Goal: Information Seeking & Learning: Learn about a topic

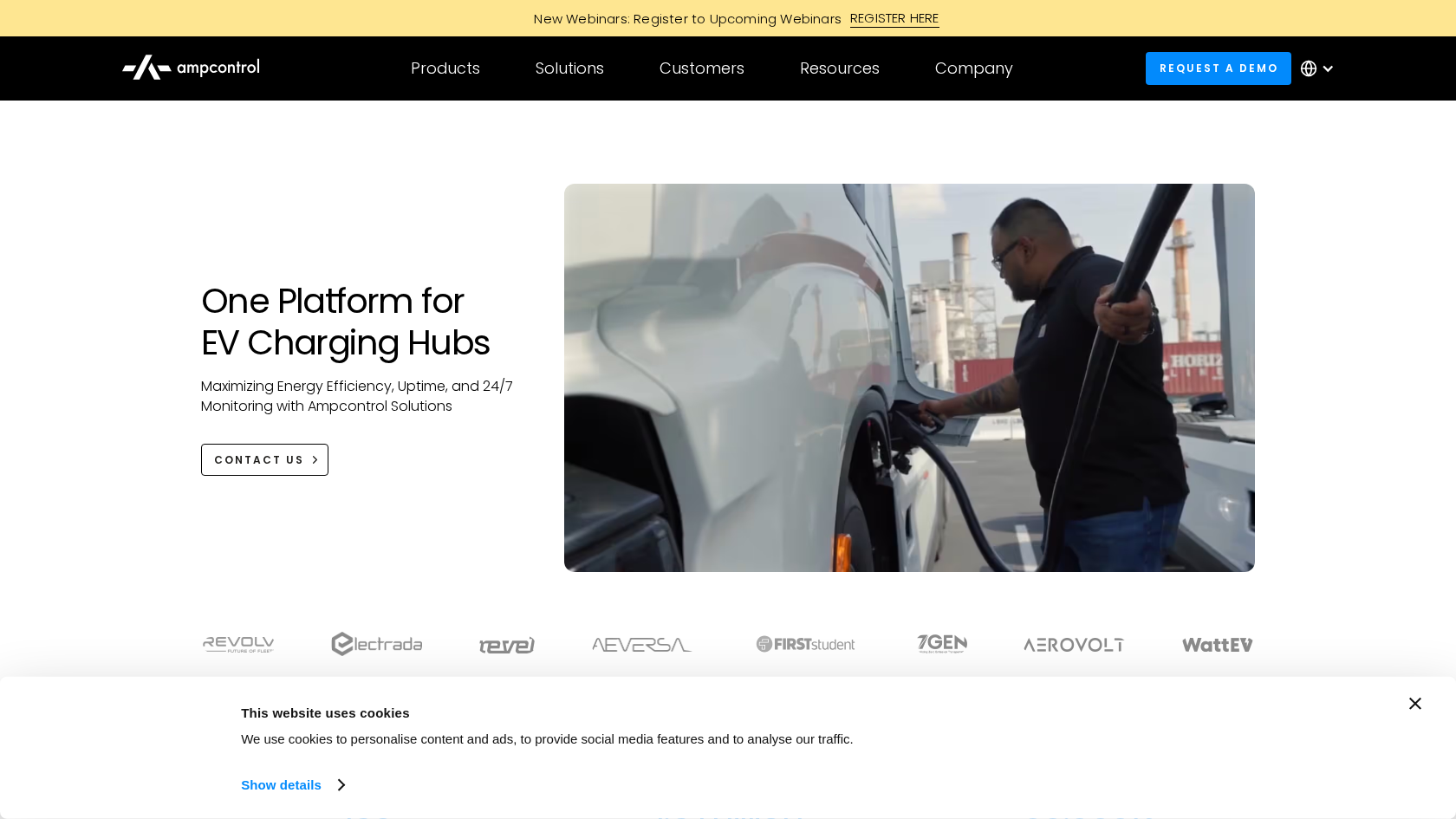
click at [1322, 68] on div at bounding box center [1328, 69] width 14 height 14
click at [1315, 248] on link "French" at bounding box center [1305, 250] width 45 height 20
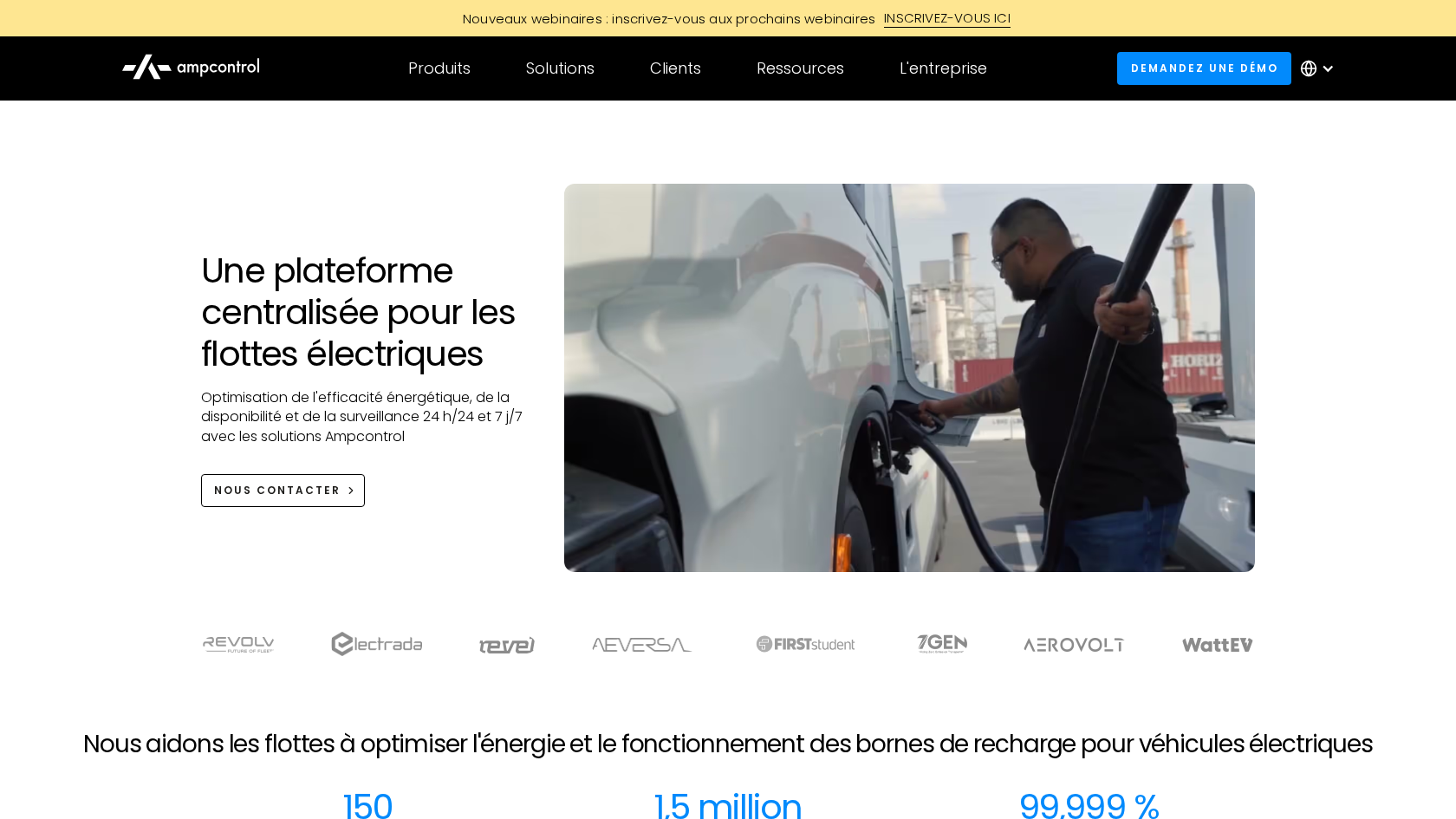
click at [133, 262] on div "Une plateforme centralisée pour les flottes électriques Optimisation de l'effic…" at bounding box center [728, 354] width 1456 height 506
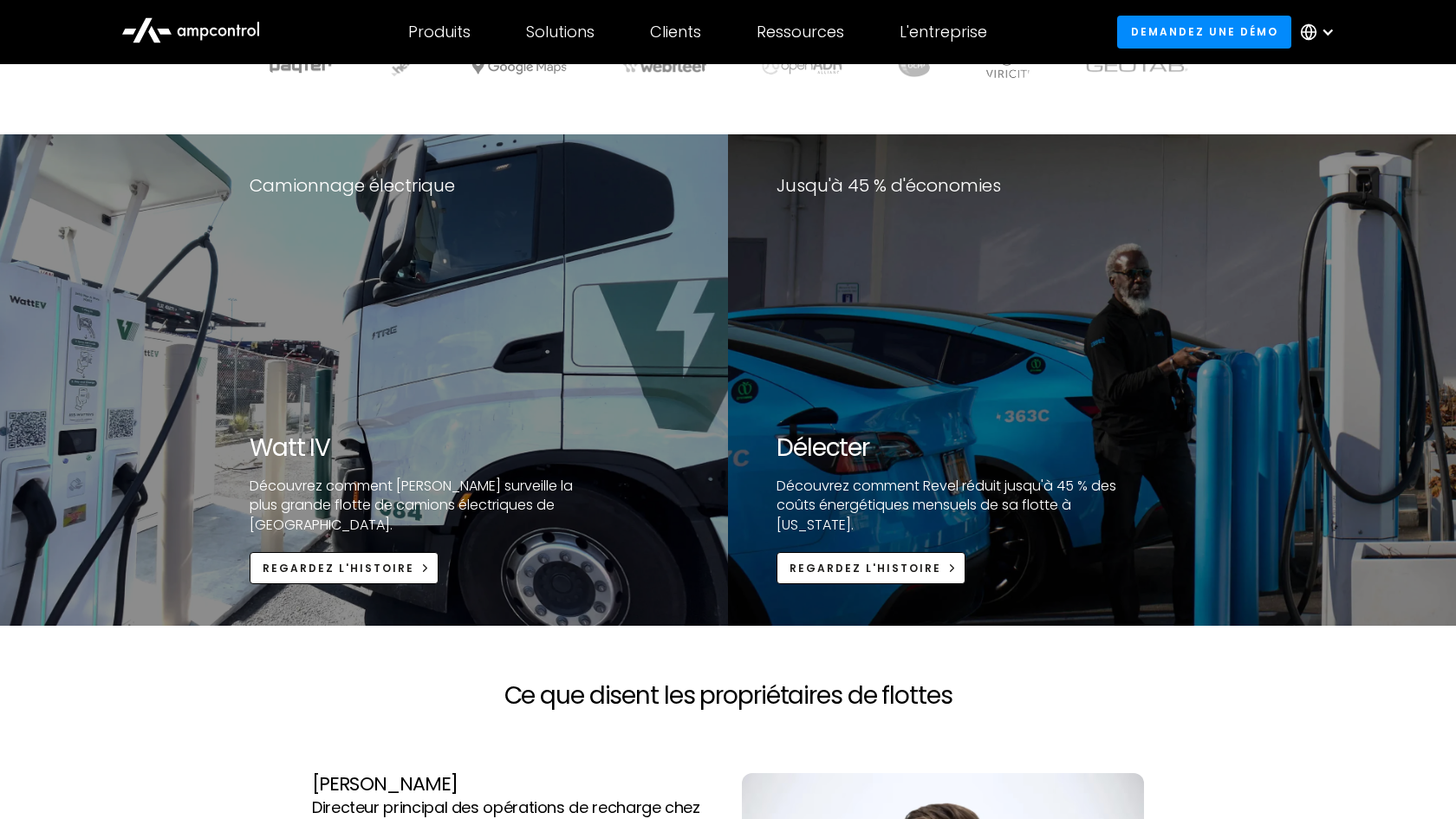
scroll to position [3396, 0]
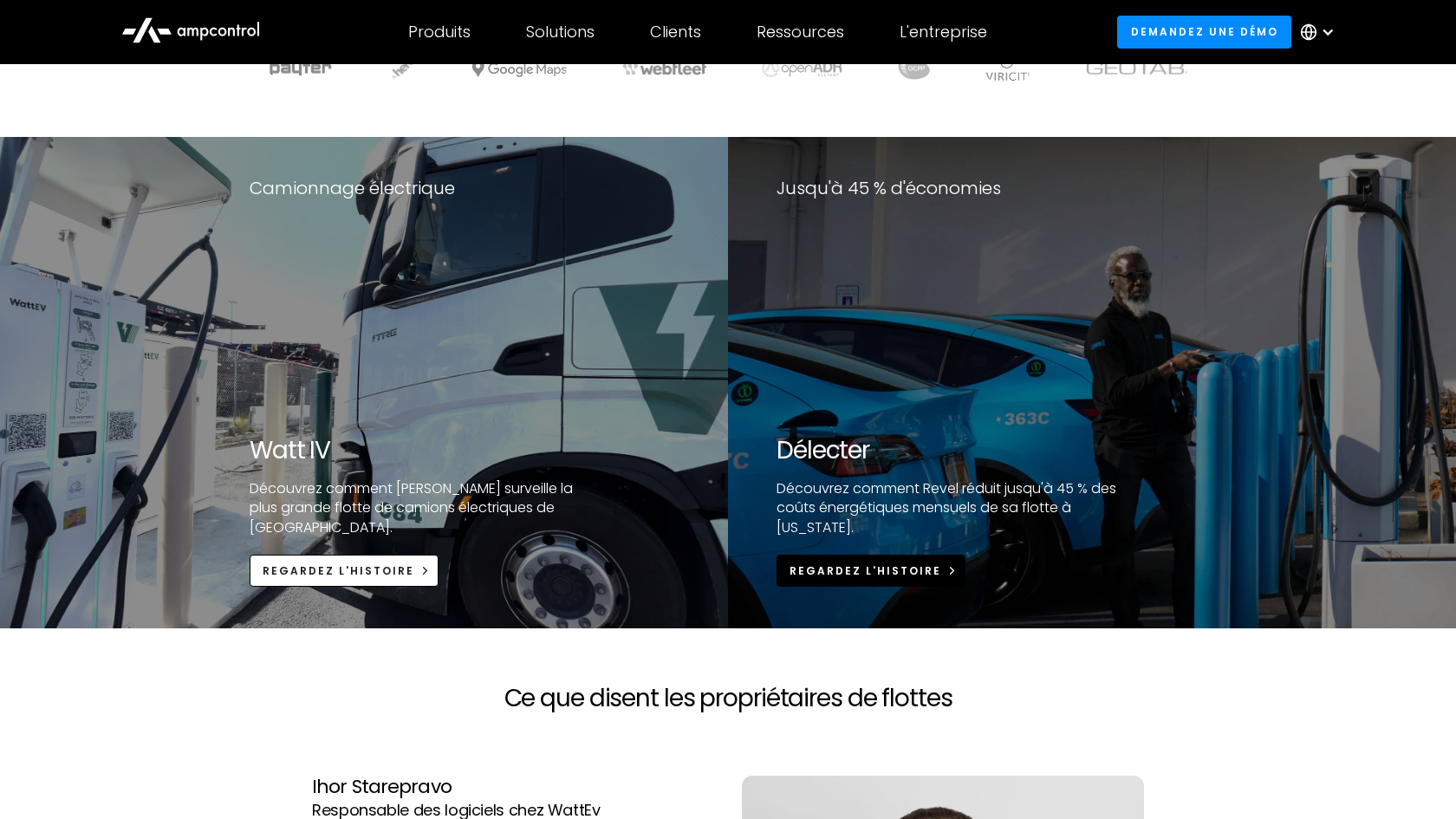
click at [881, 578] on div "Regardez l'histoire" at bounding box center [865, 571] width 151 height 16
